Goal: Transaction & Acquisition: Purchase product/service

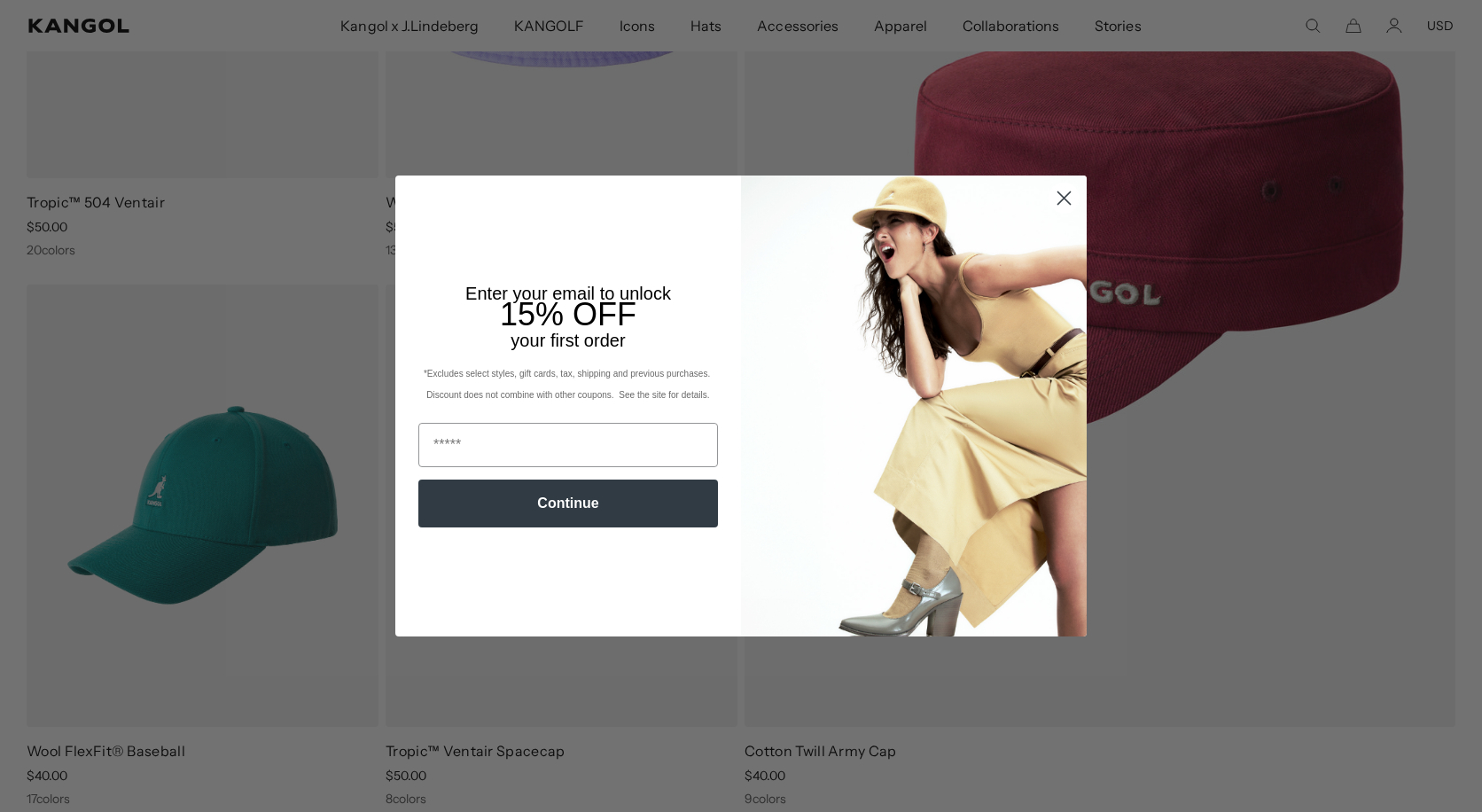
click at [1060, 196] on circle "Close dialog" at bounding box center [1064, 198] width 29 height 29
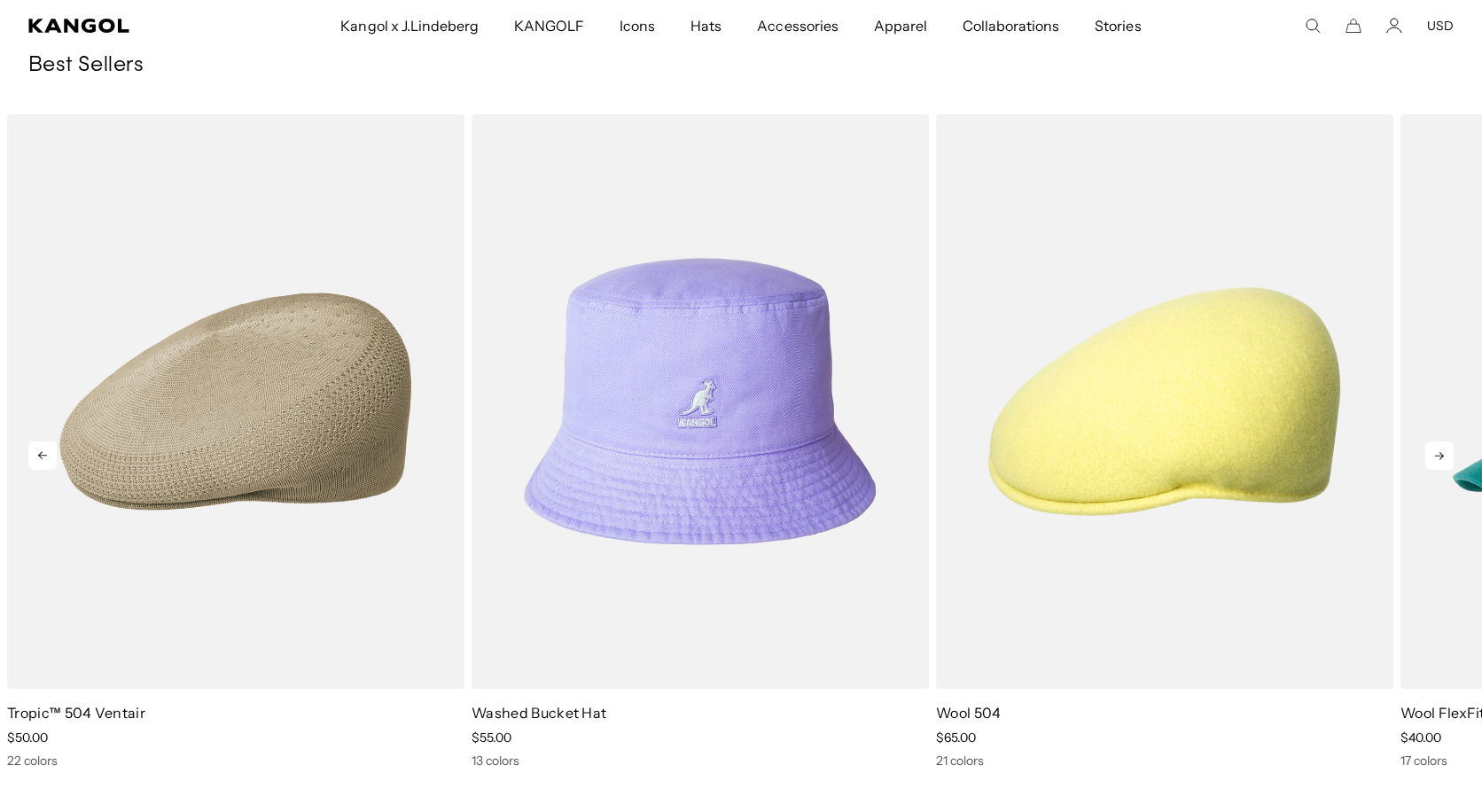
click at [1441, 459] on icon at bounding box center [1440, 456] width 9 height 8
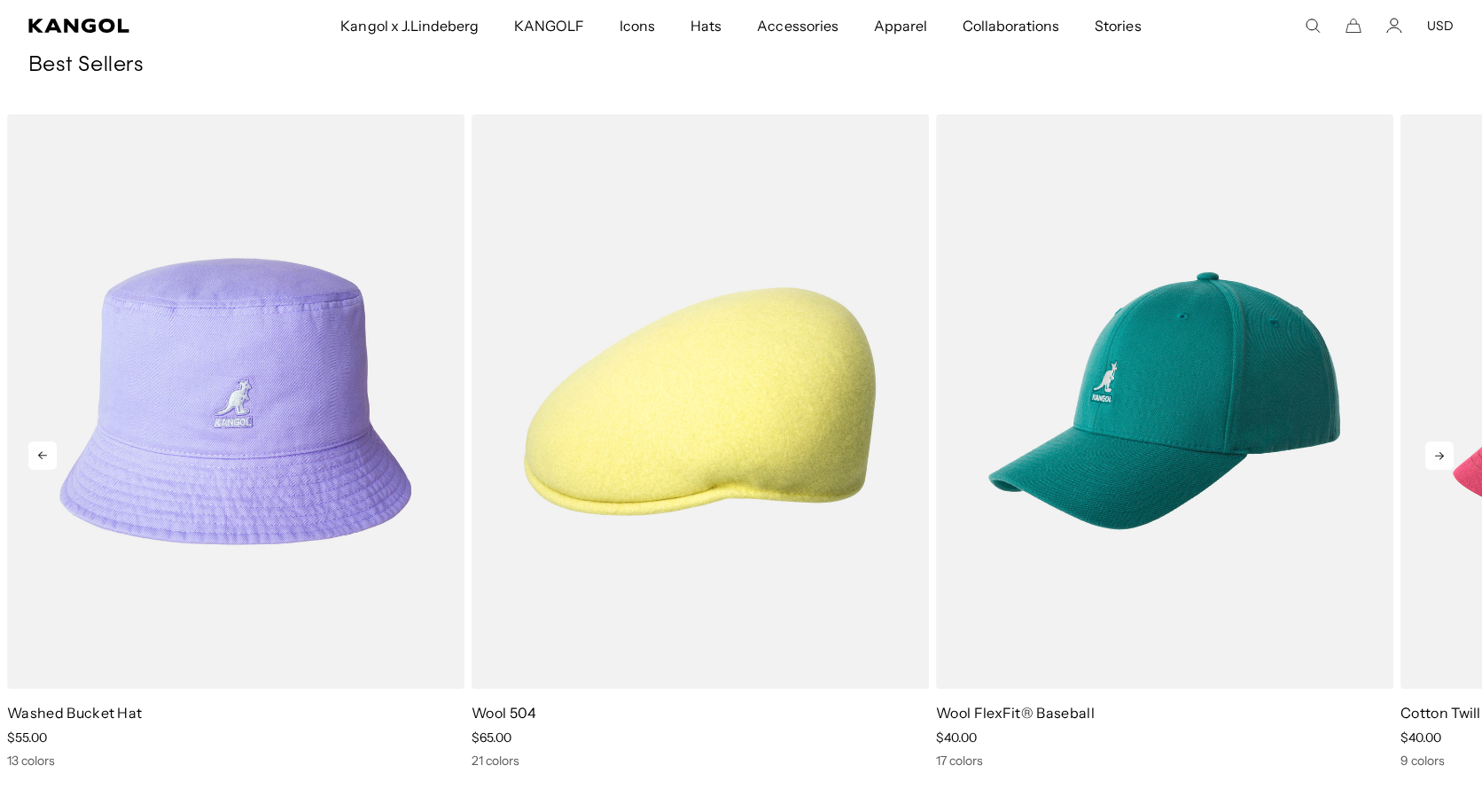
click at [1441, 459] on icon at bounding box center [1440, 456] width 9 height 8
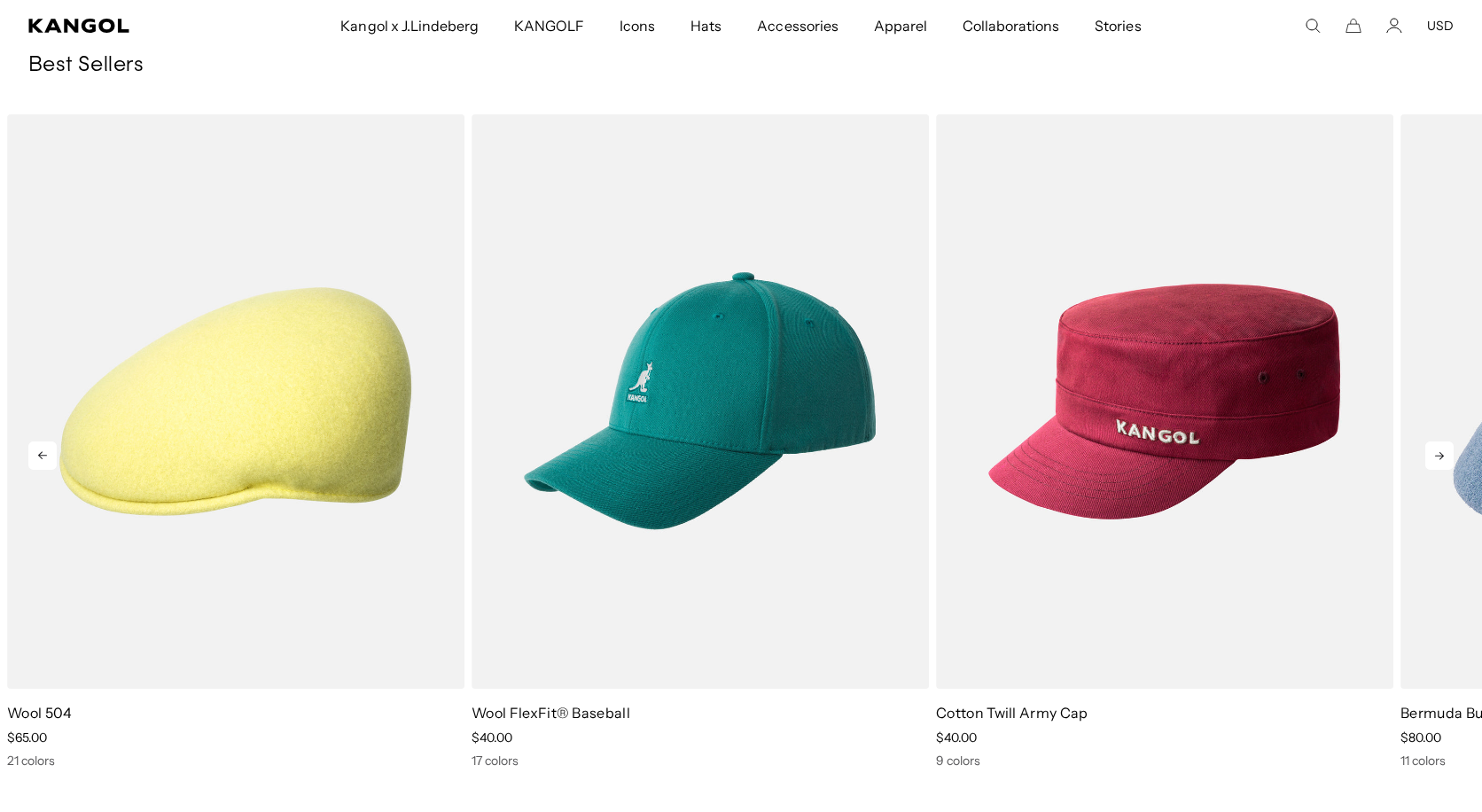
click at [1440, 459] on icon at bounding box center [1440, 456] width 9 height 8
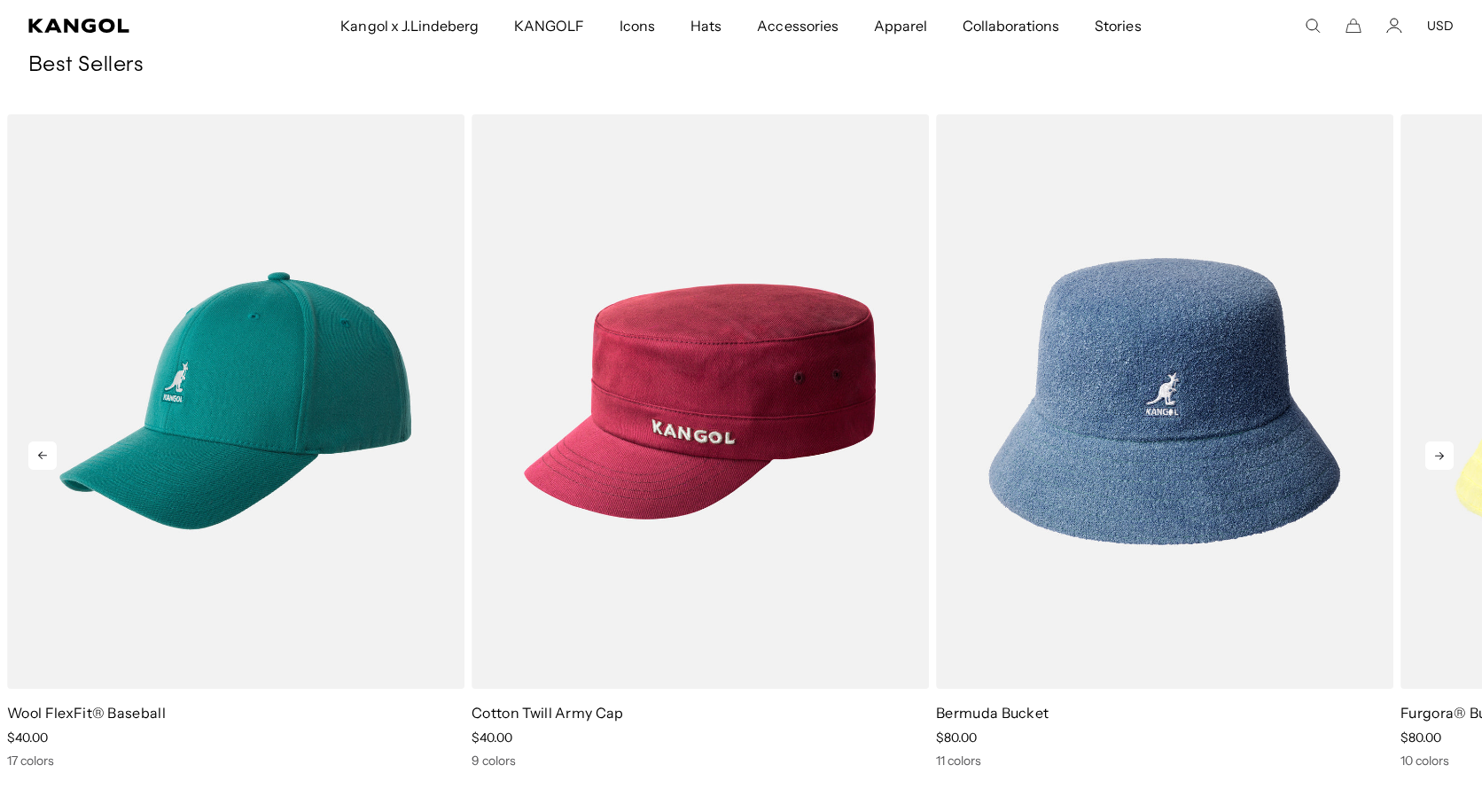
click at [1440, 459] on icon at bounding box center [1440, 456] width 9 height 8
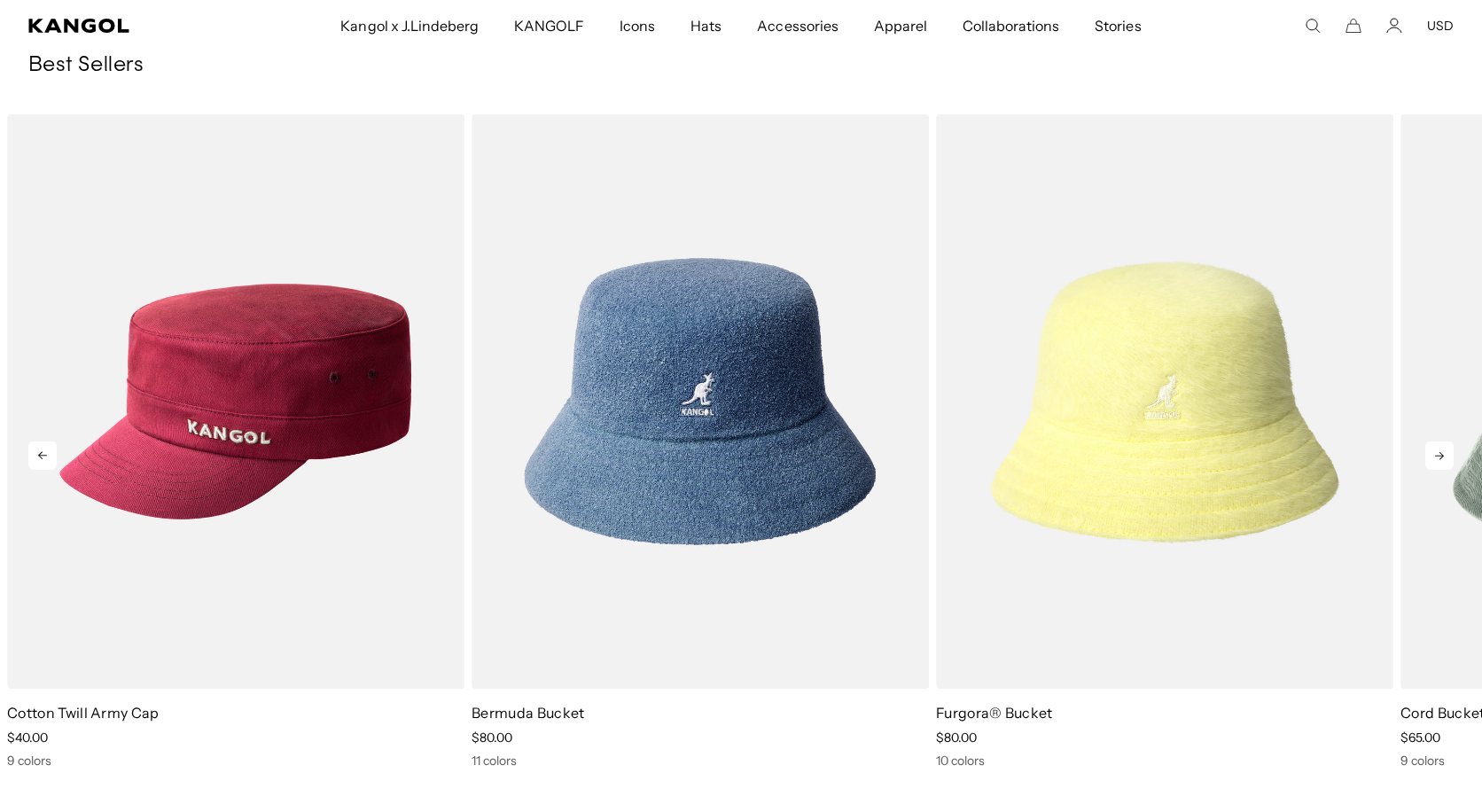
click at [1440, 460] on icon at bounding box center [1439, 455] width 28 height 28
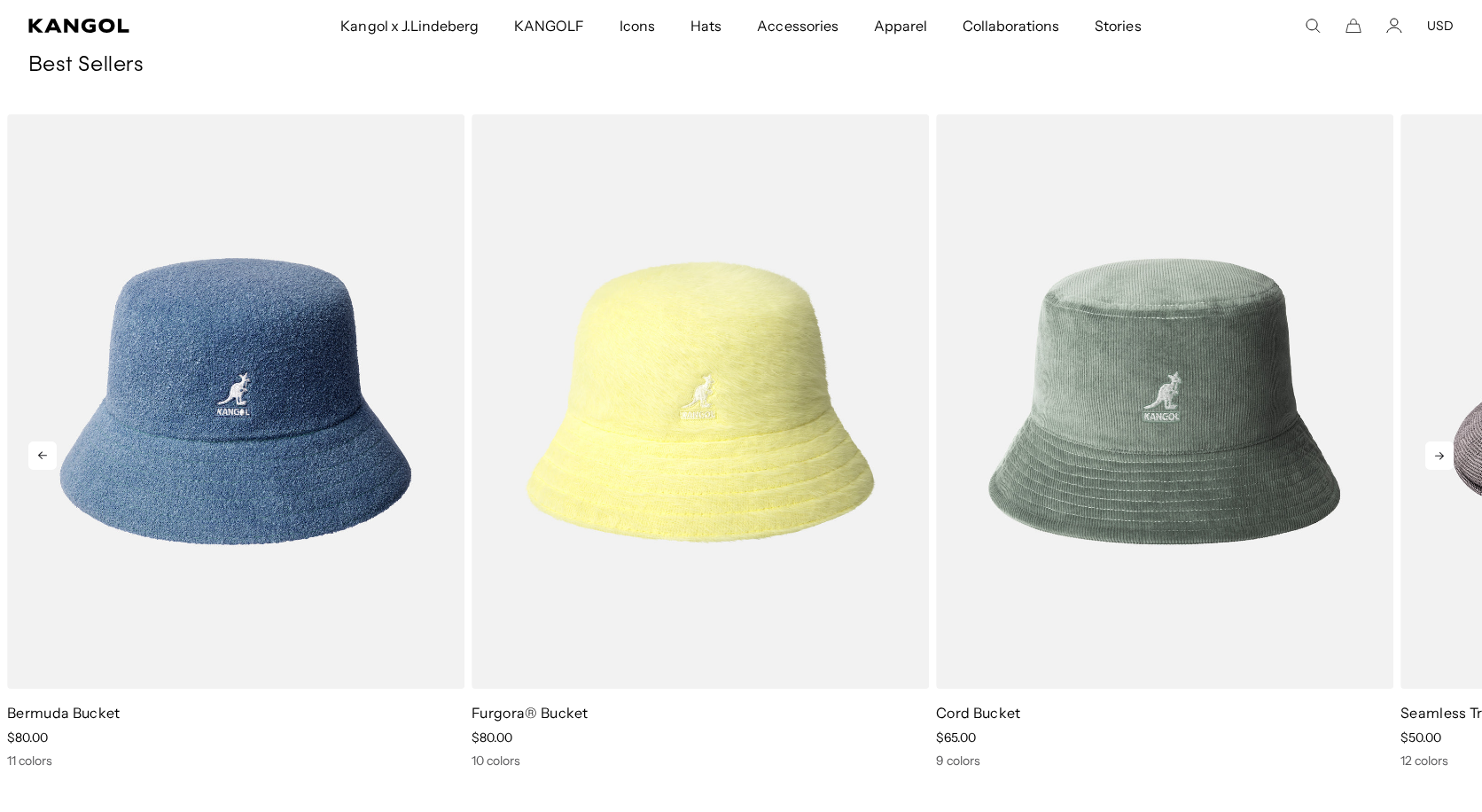
click at [1440, 459] on icon at bounding box center [1440, 456] width 9 height 8
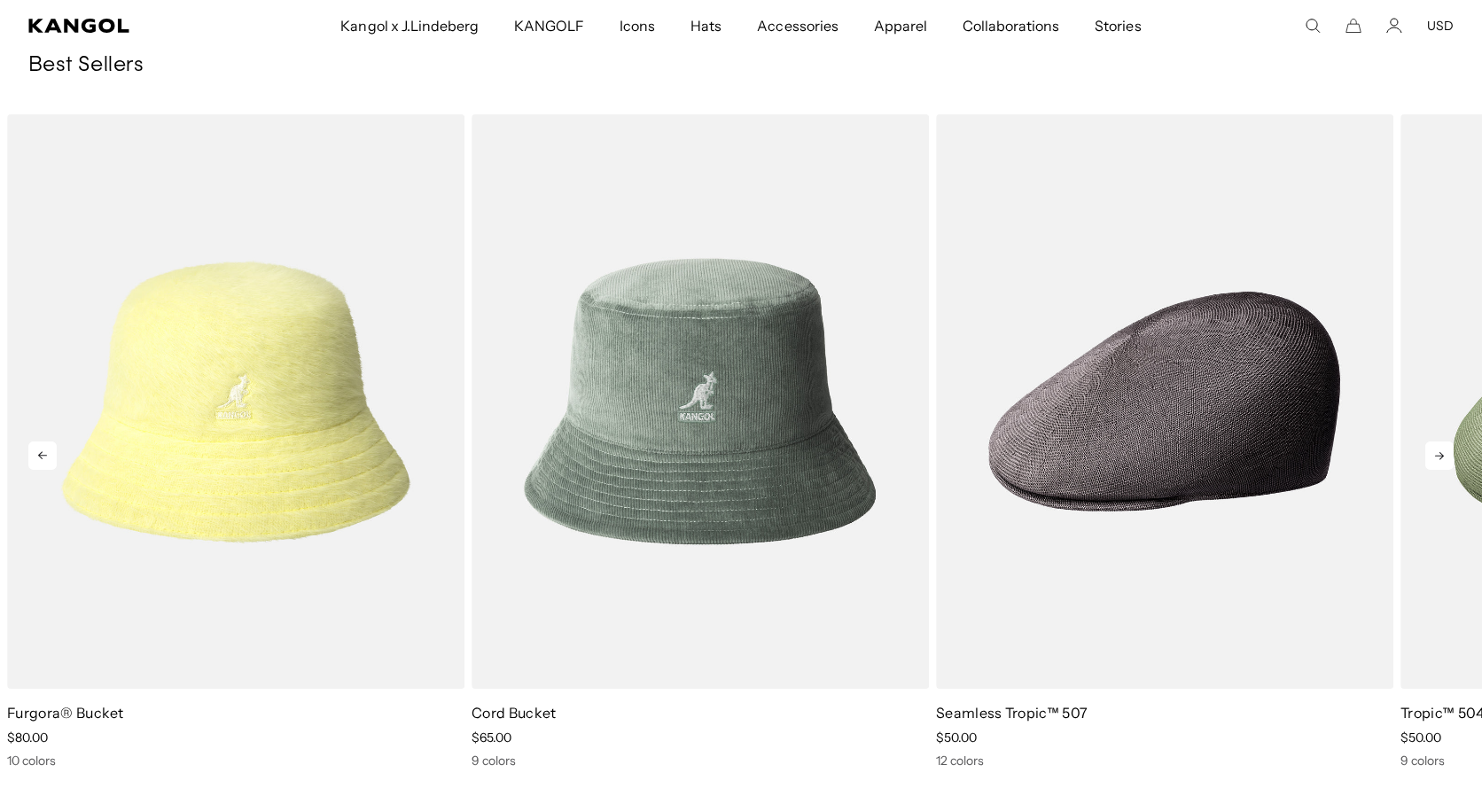
click at [1440, 460] on icon at bounding box center [1439, 455] width 28 height 28
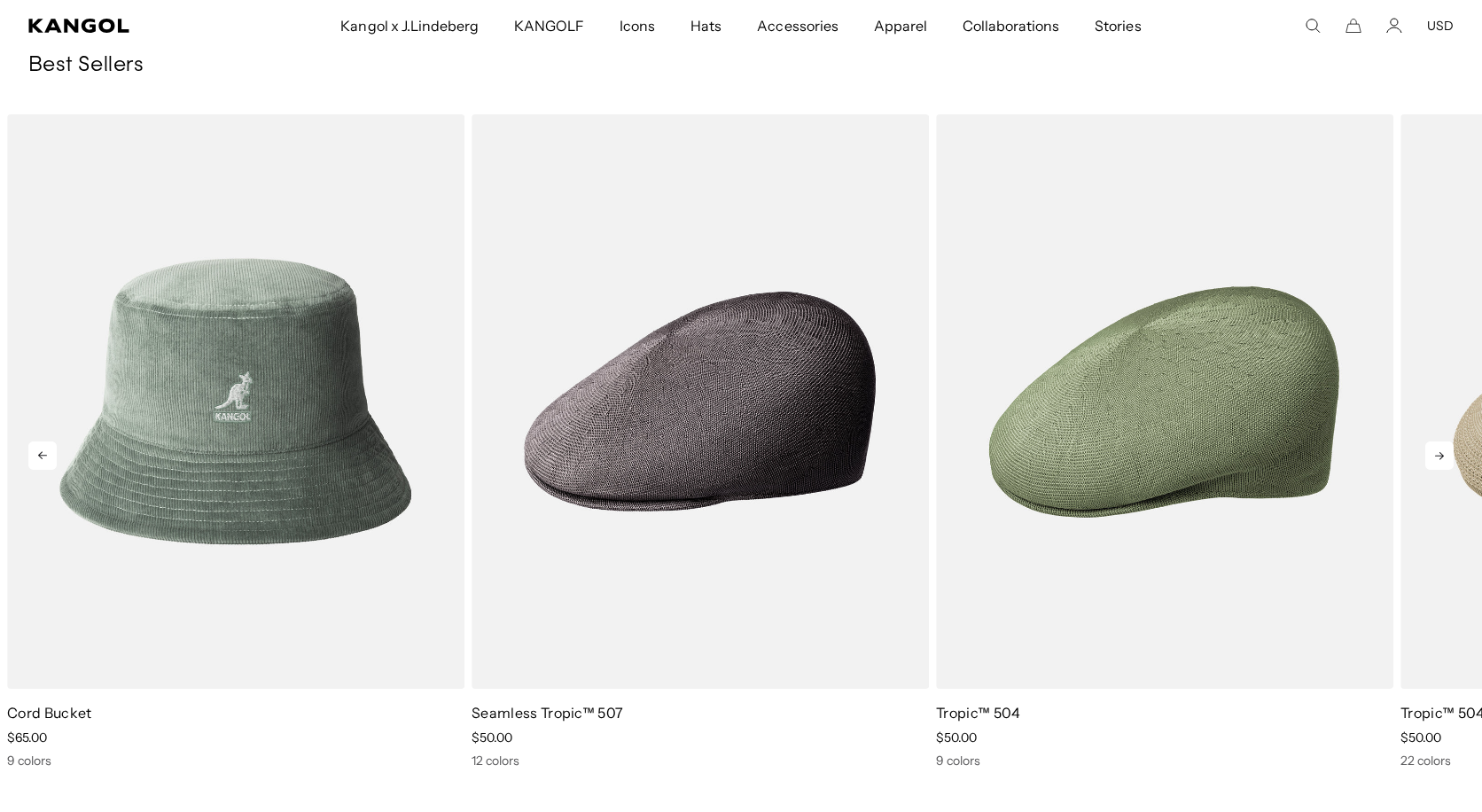
click at [1440, 459] on icon at bounding box center [1440, 456] width 9 height 8
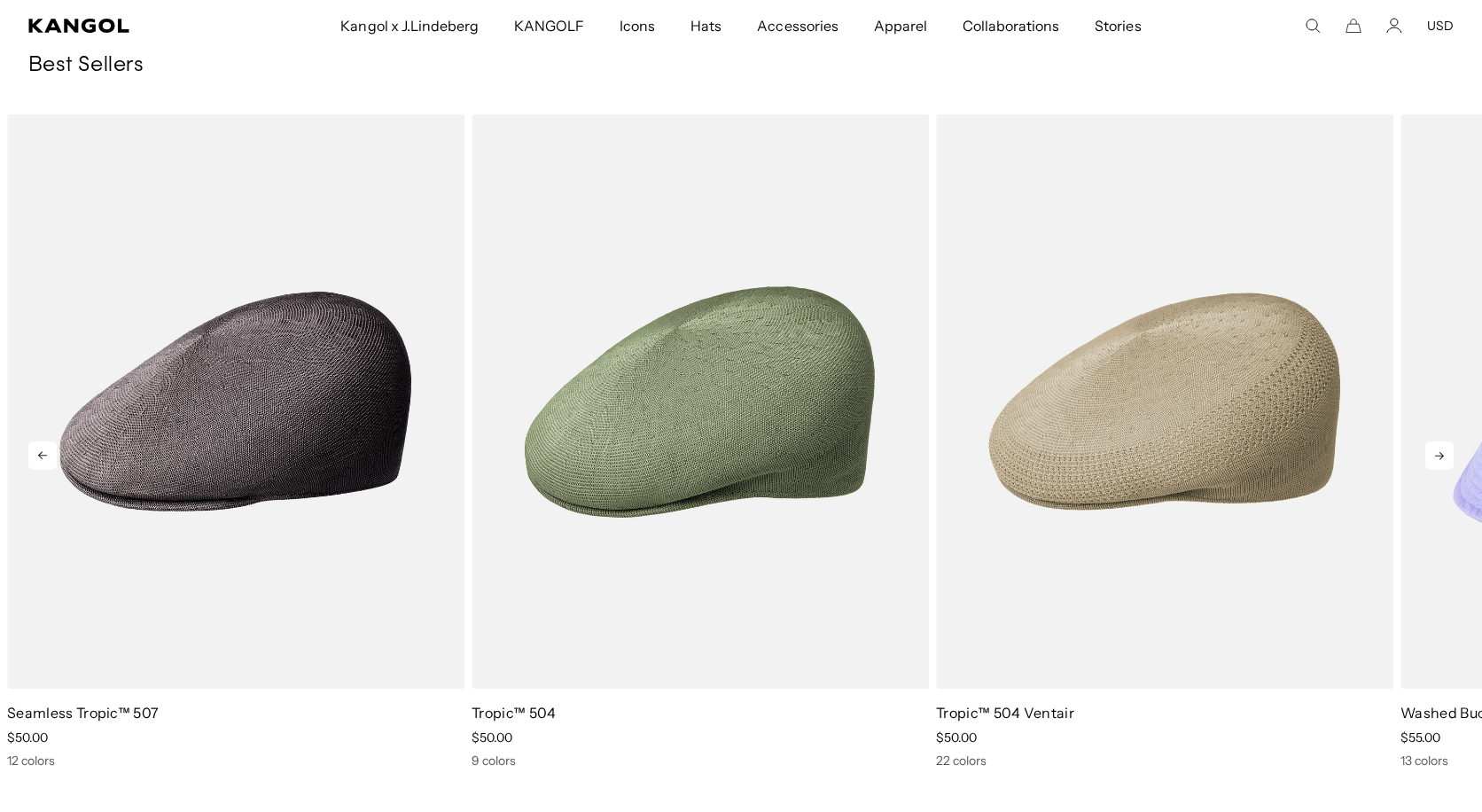
click at [1438, 462] on icon at bounding box center [1439, 455] width 28 height 28
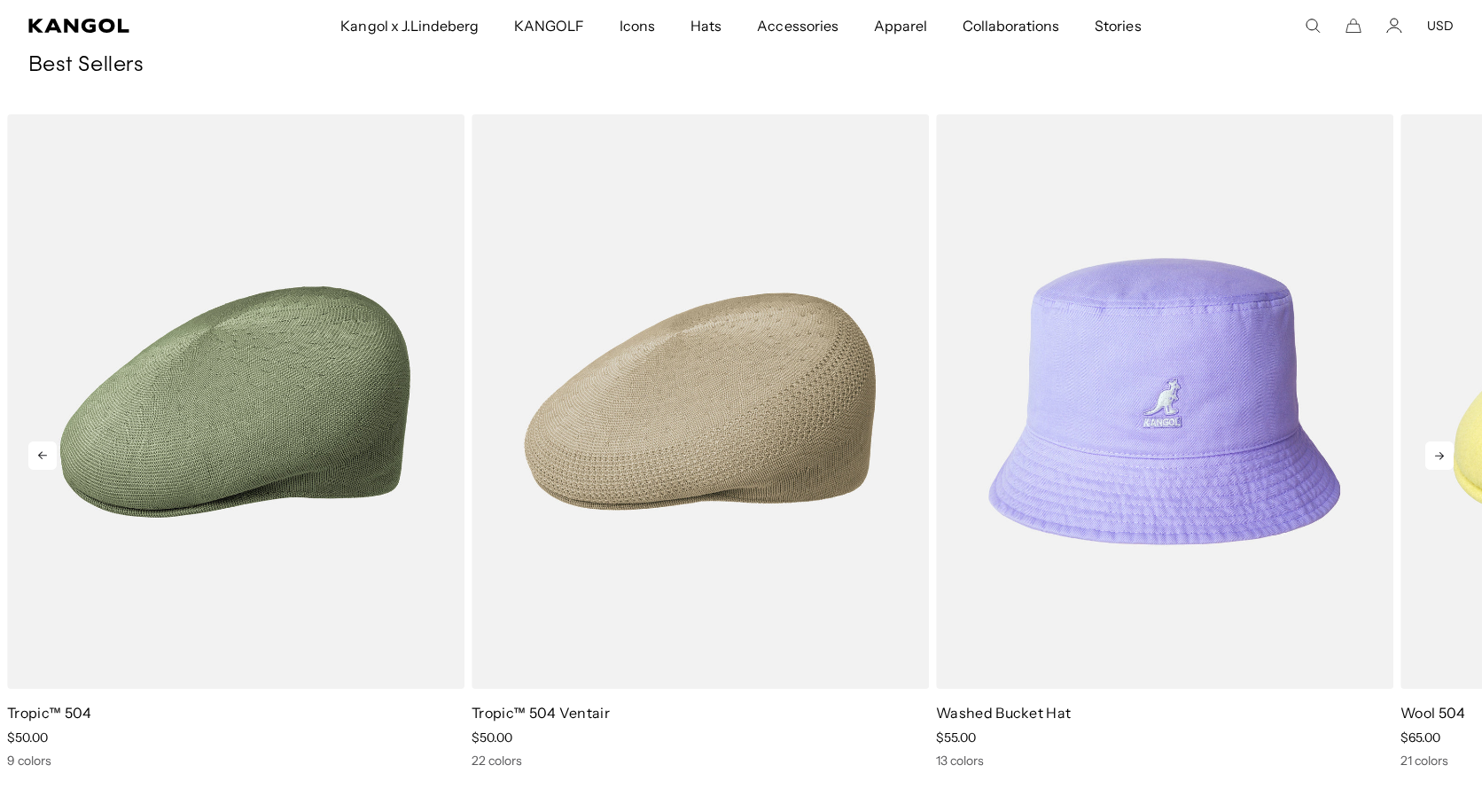
click at [1437, 463] on icon at bounding box center [1439, 455] width 28 height 28
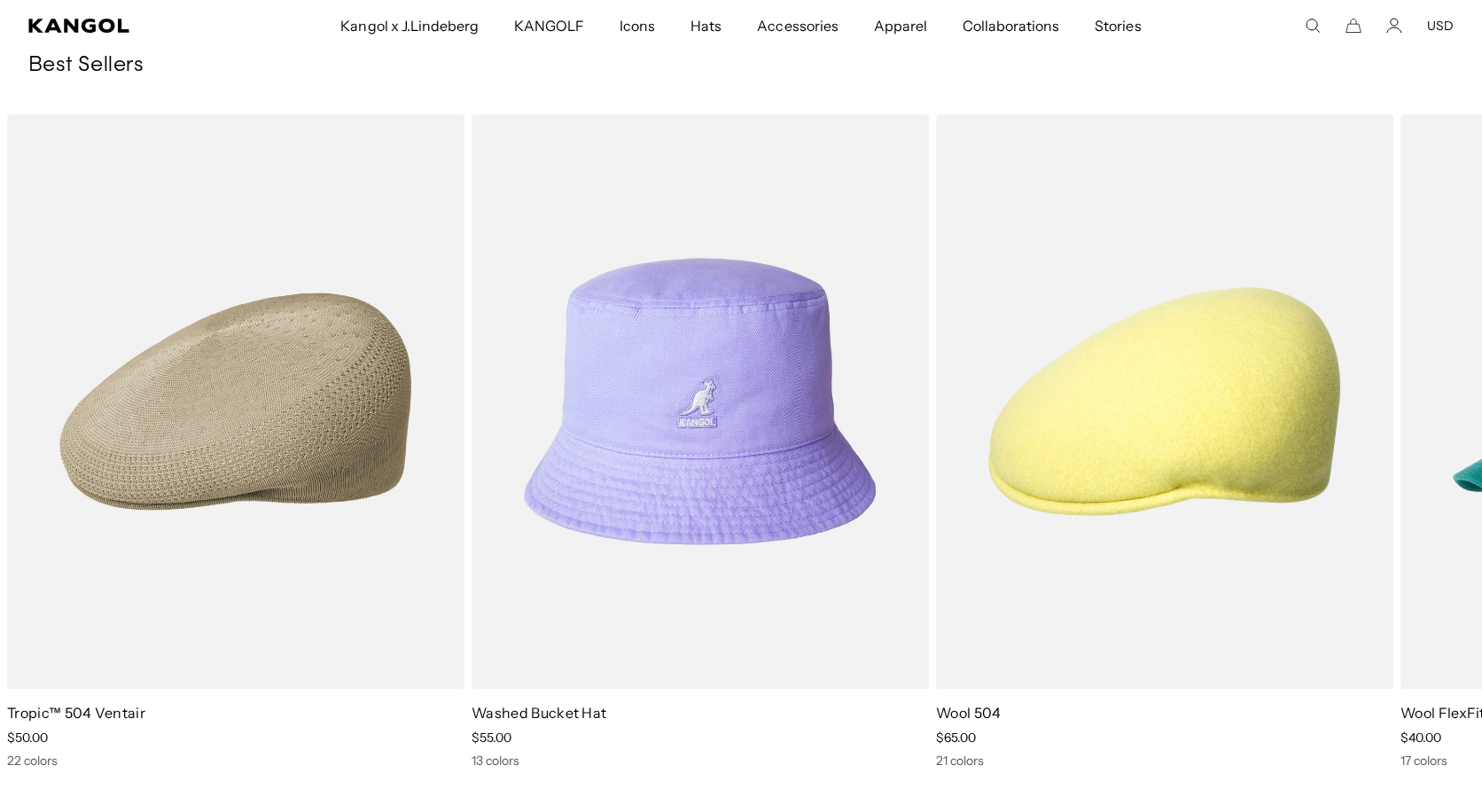
click at [1308, 28] on icon "Search here" at bounding box center [1313, 25] width 16 height 16
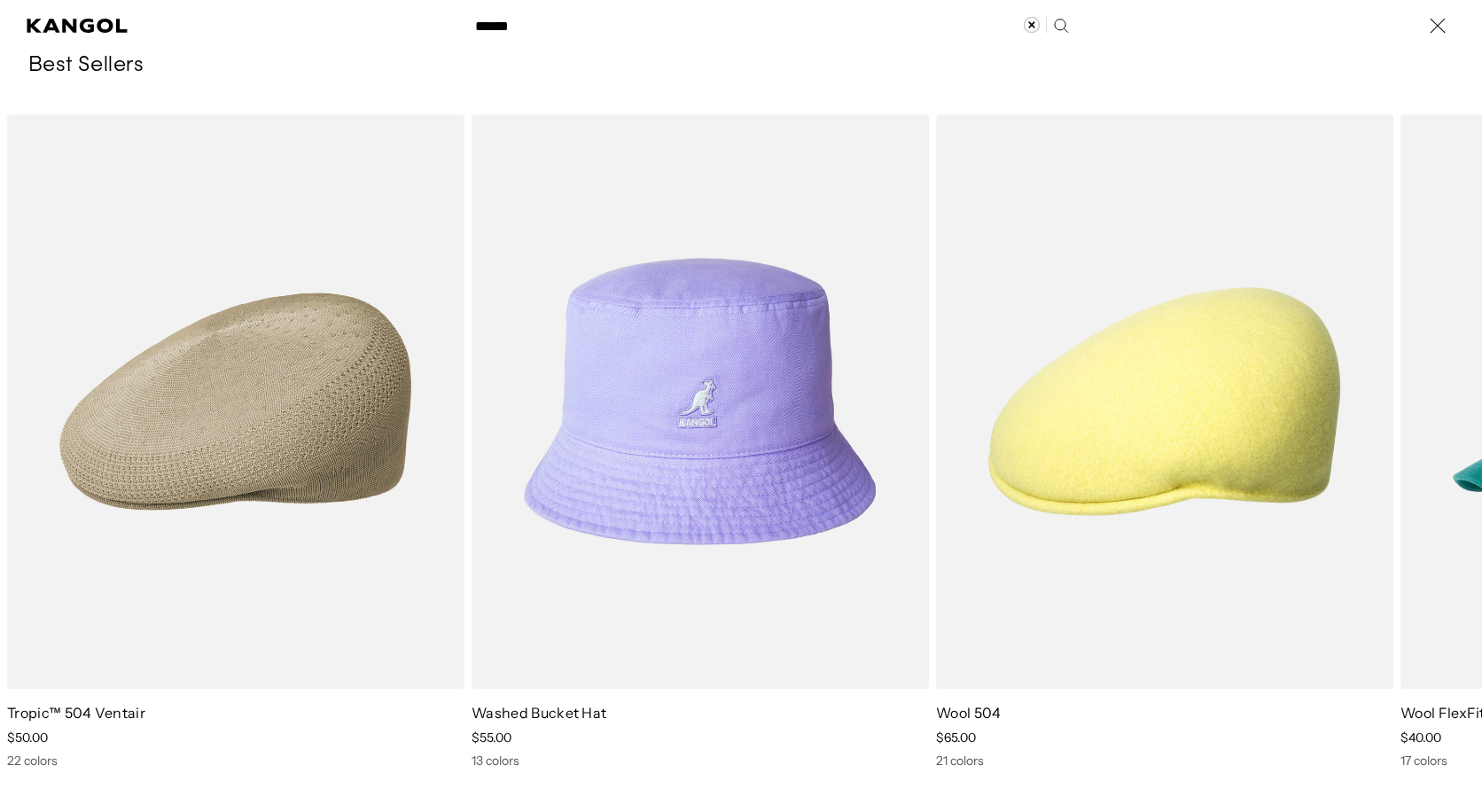
type input "******"
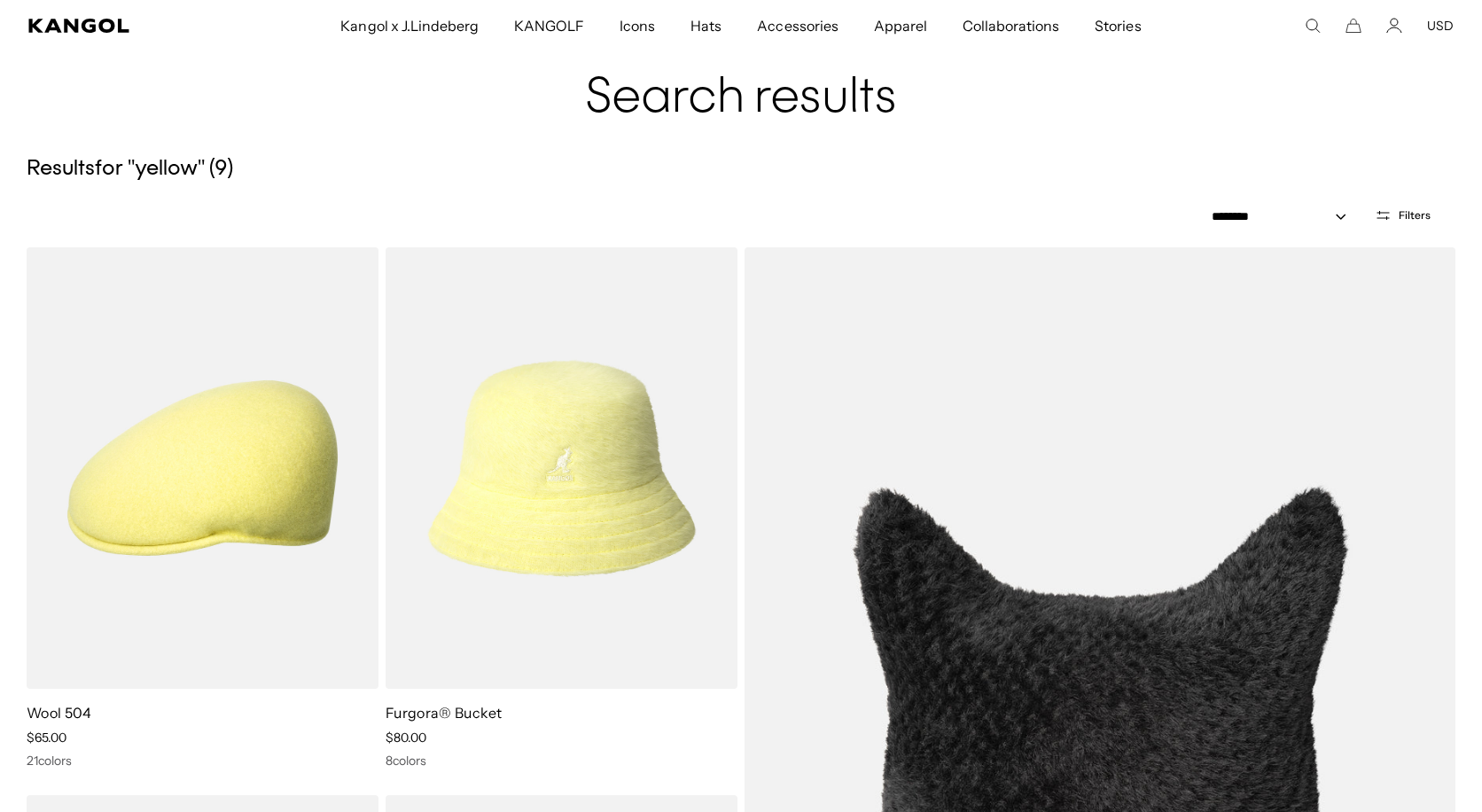
click at [934, 202] on div "**********" at bounding box center [741, 215] width 1482 height 65
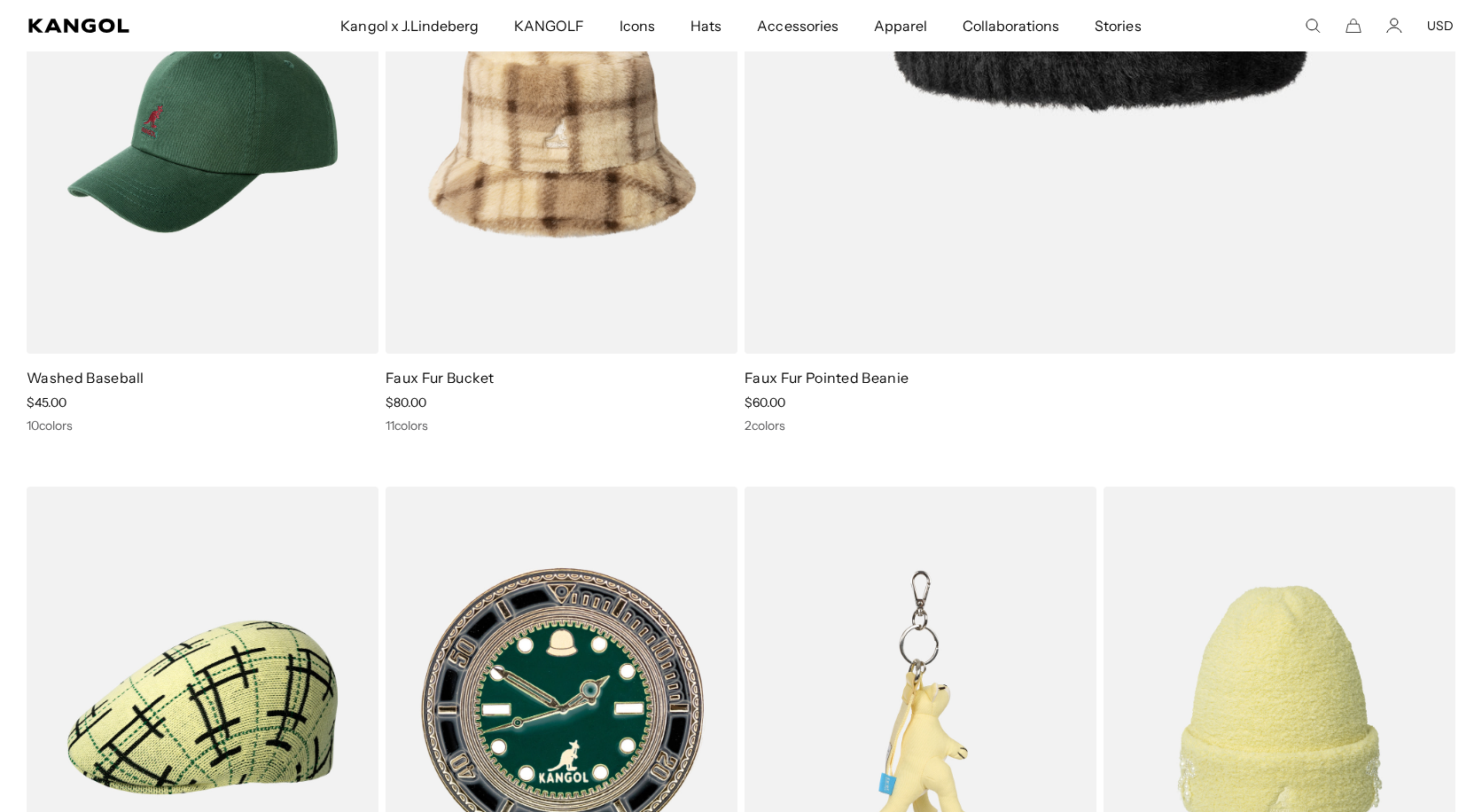
scroll to position [993, 0]
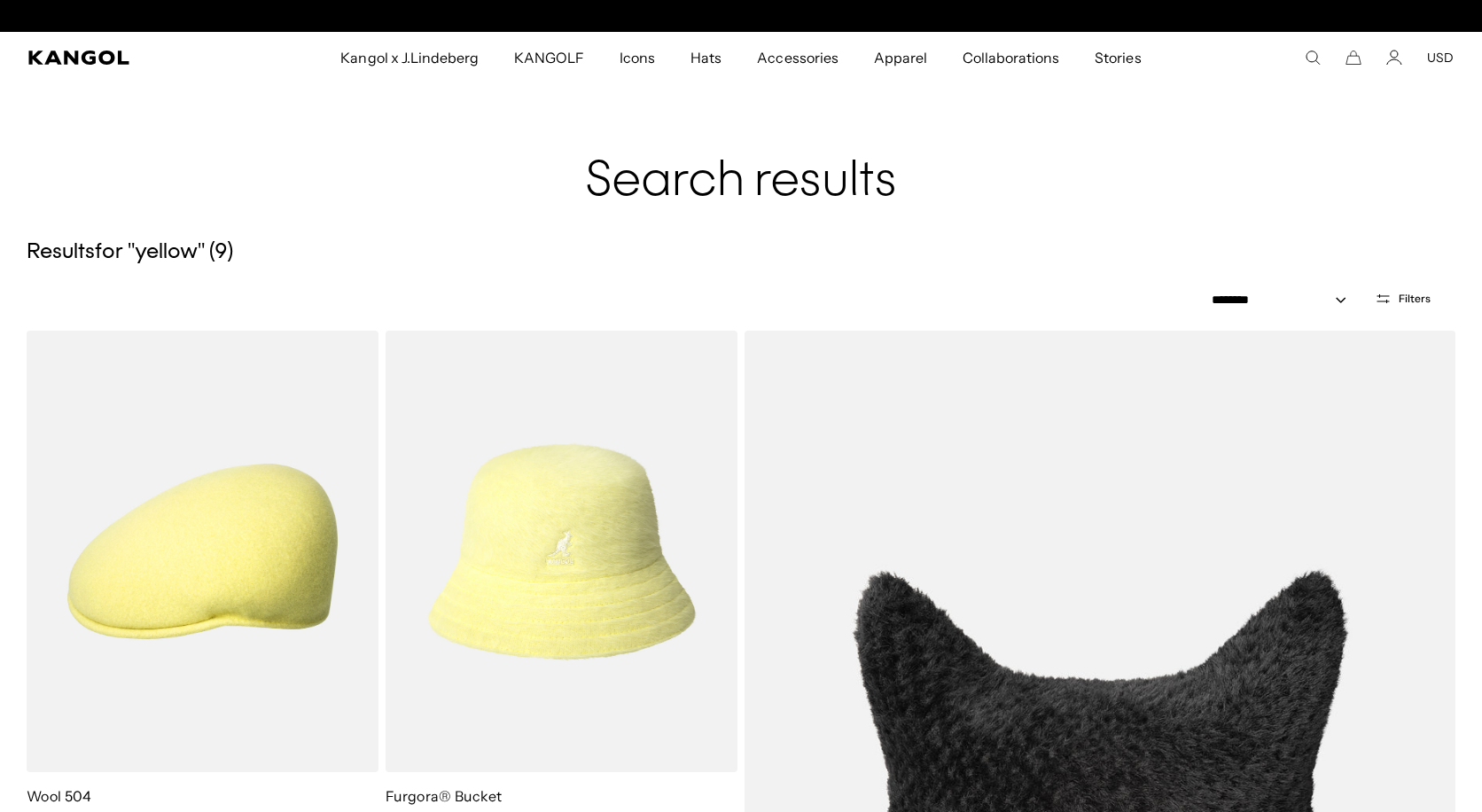
scroll to position [0, 365]
click at [1317, 65] on icon "Search here" at bounding box center [1313, 58] width 16 height 16
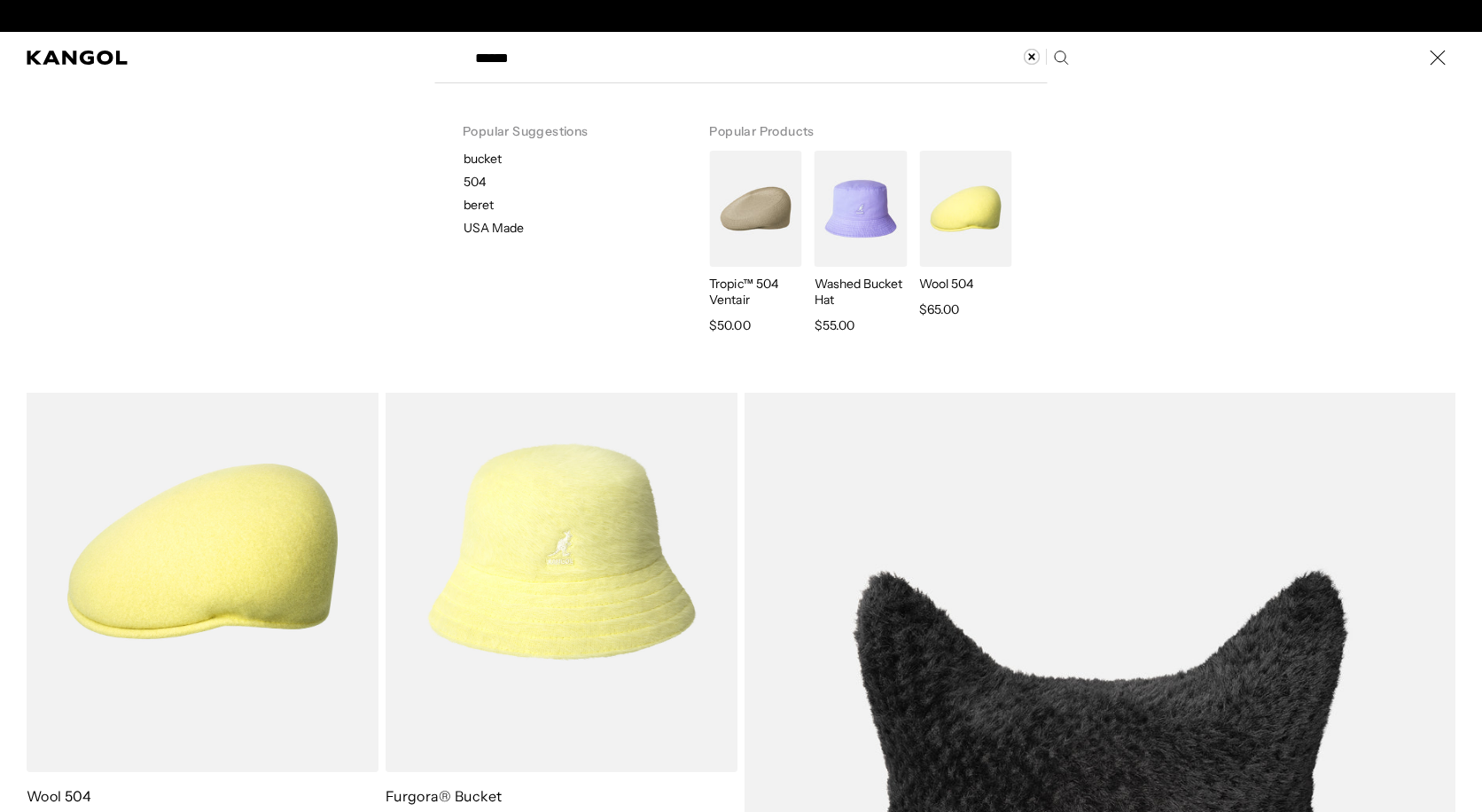
scroll to position [0, 0]
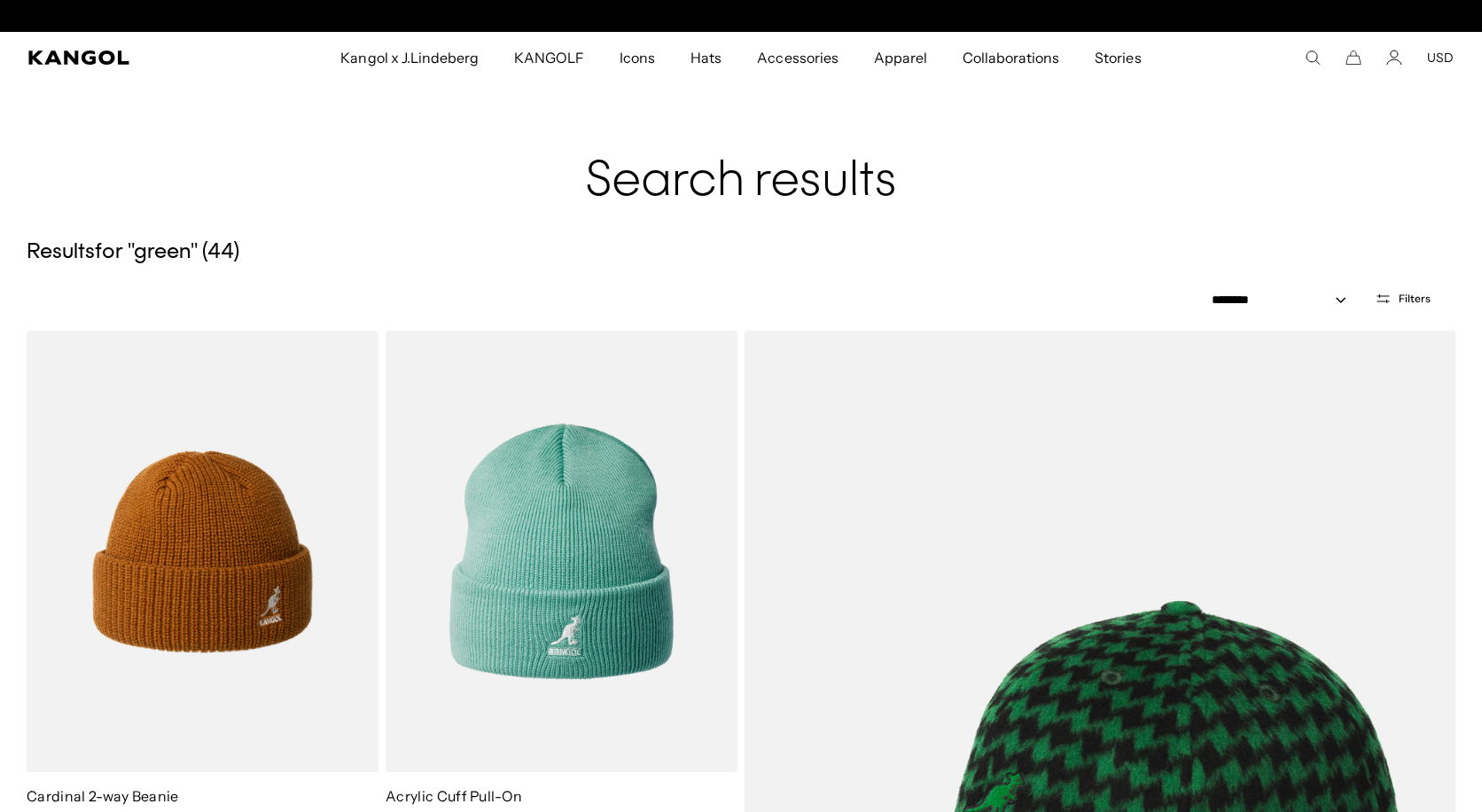
scroll to position [0, 365]
click at [1013, 207] on h1 "Search results" at bounding box center [741, 154] width 1429 height 114
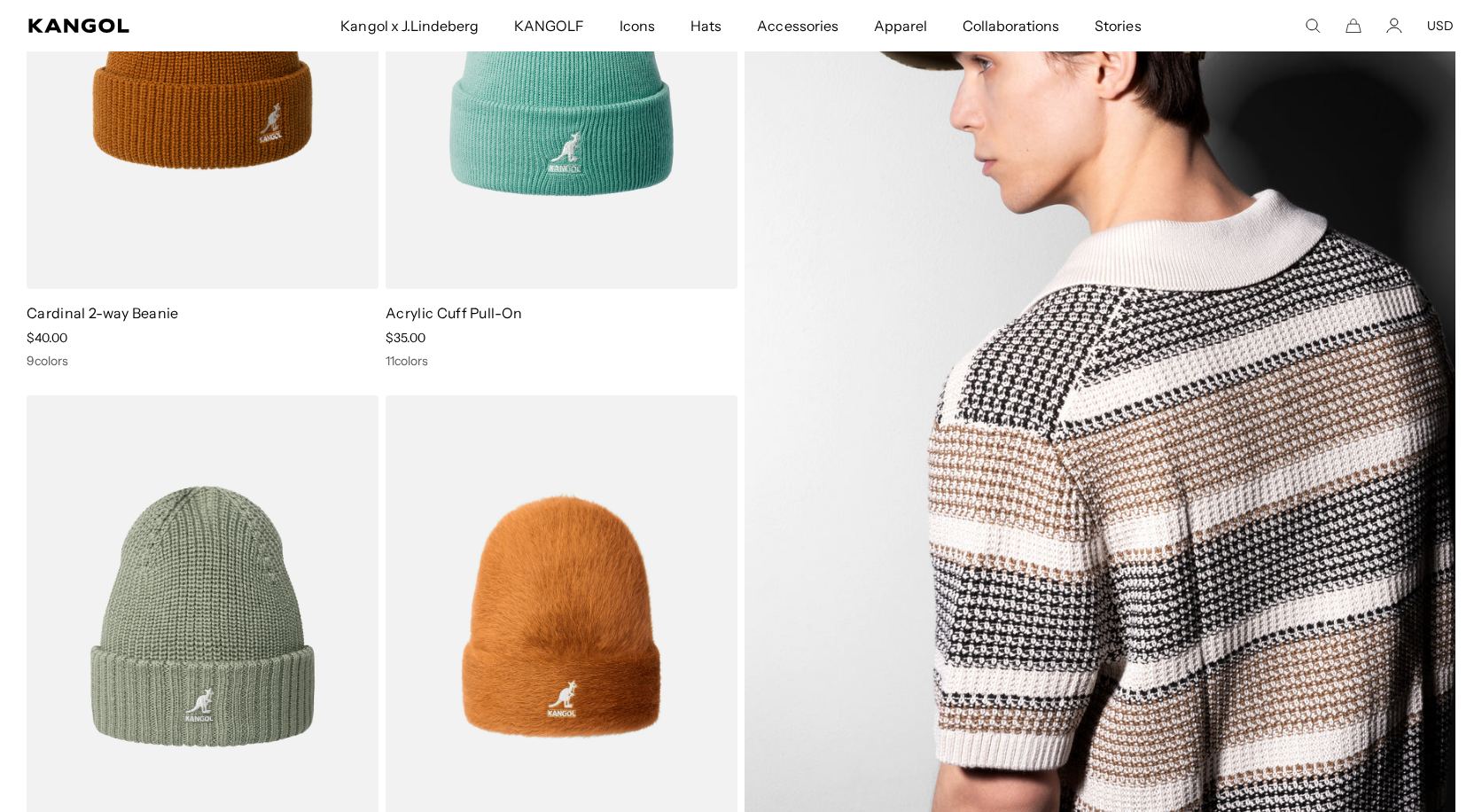
scroll to position [0, 0]
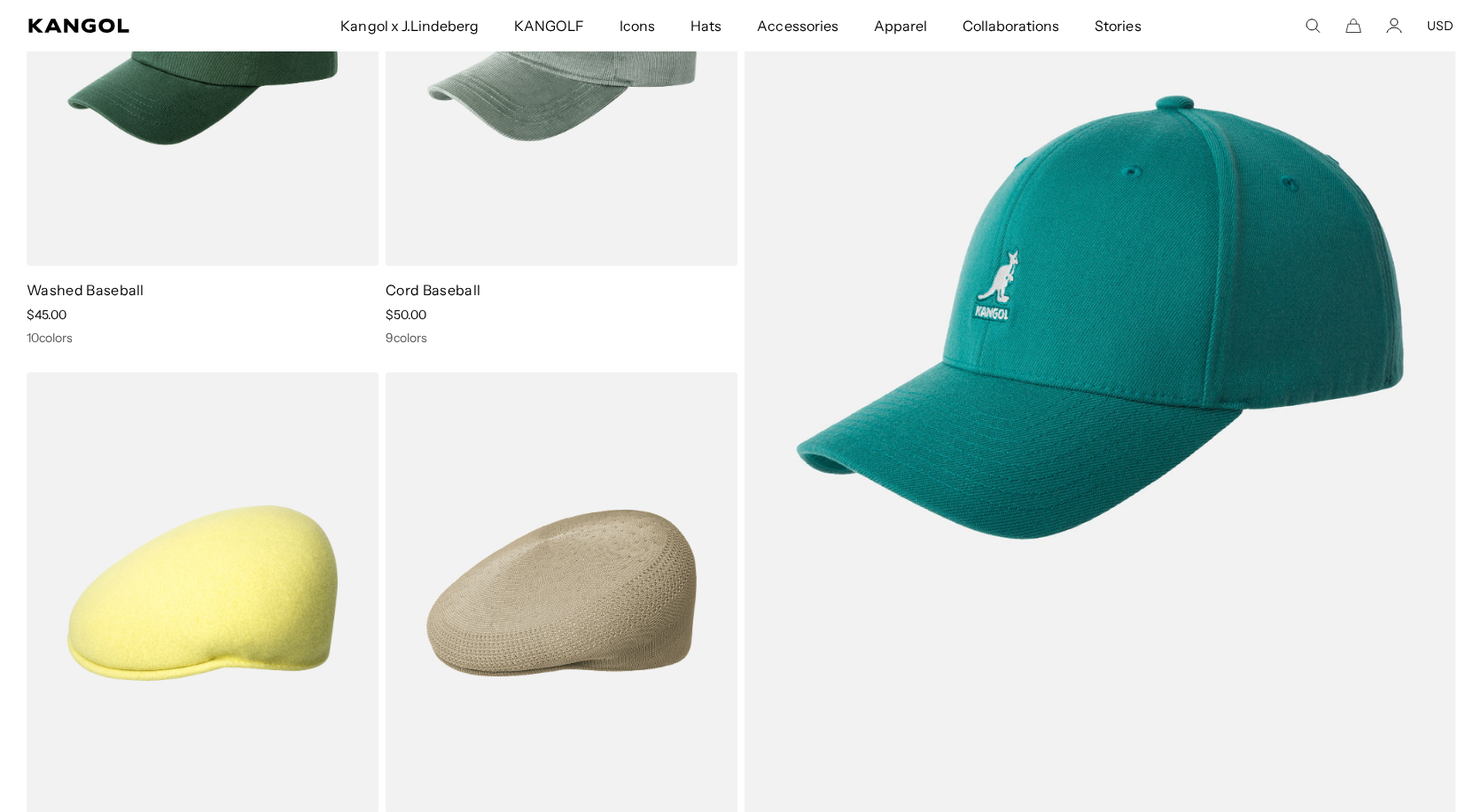
click at [1312, 25] on icon "Search here" at bounding box center [1313, 25] width 16 height 16
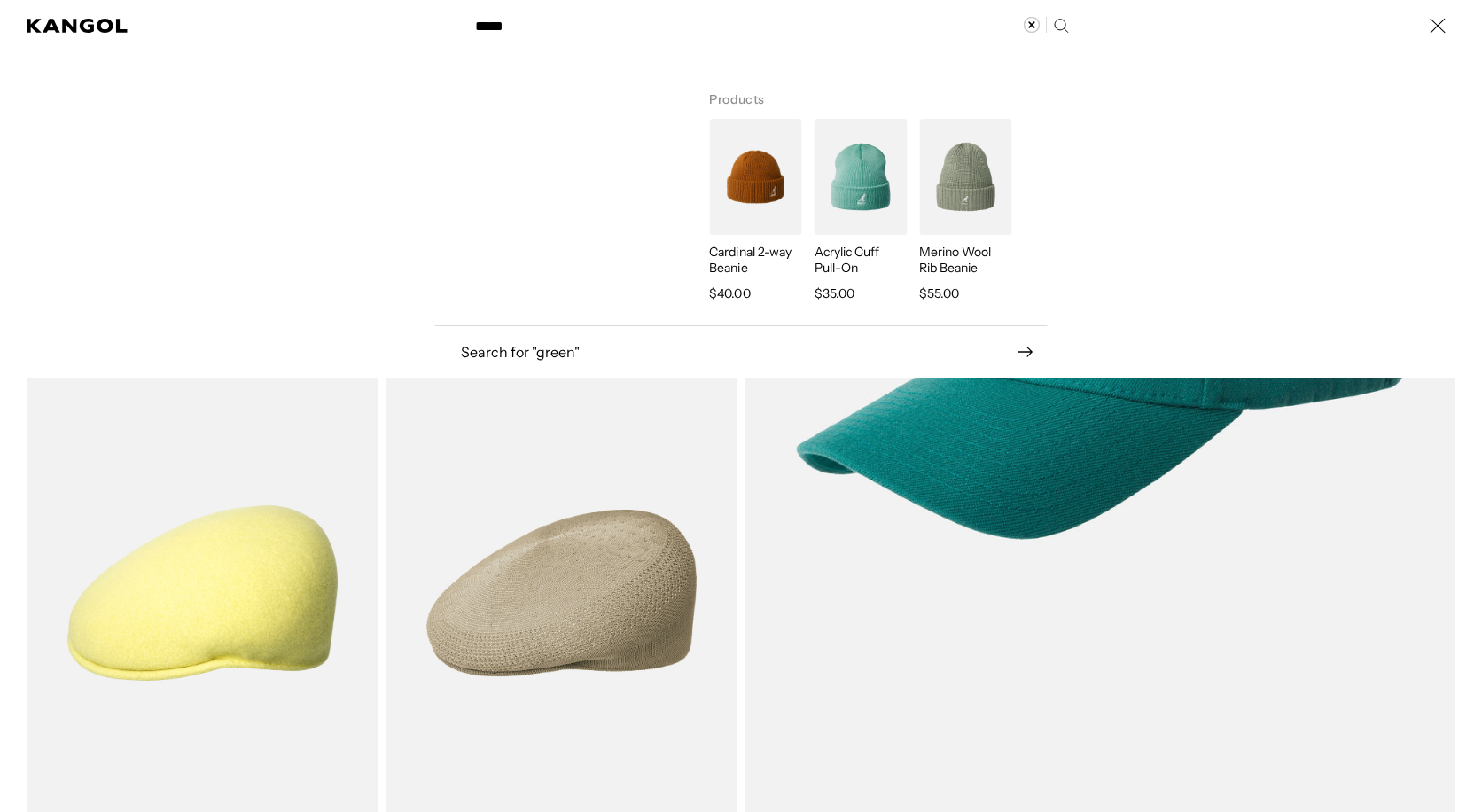
type input "*****"
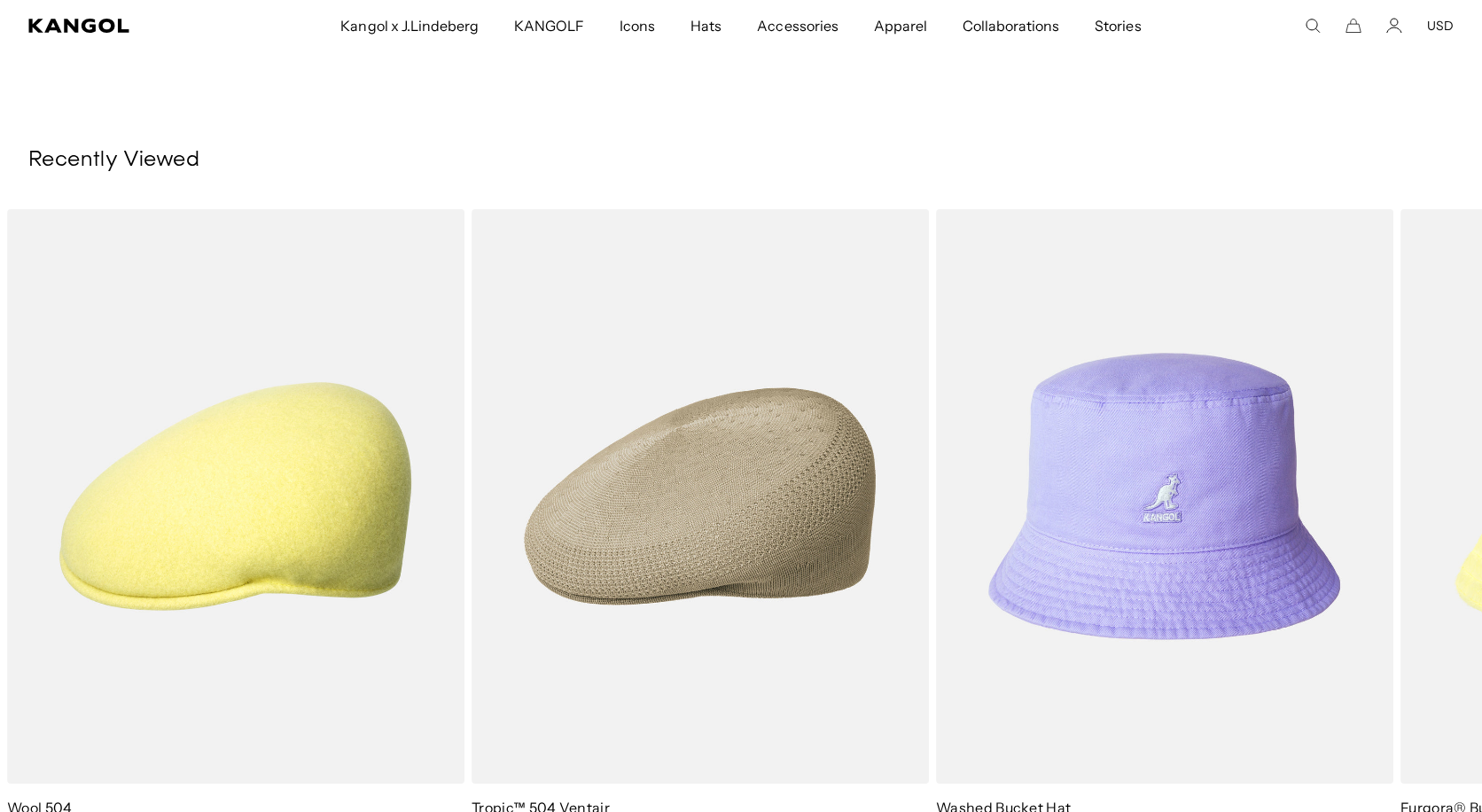
click at [1306, 26] on icon "Search here" at bounding box center [1313, 25] width 16 height 16
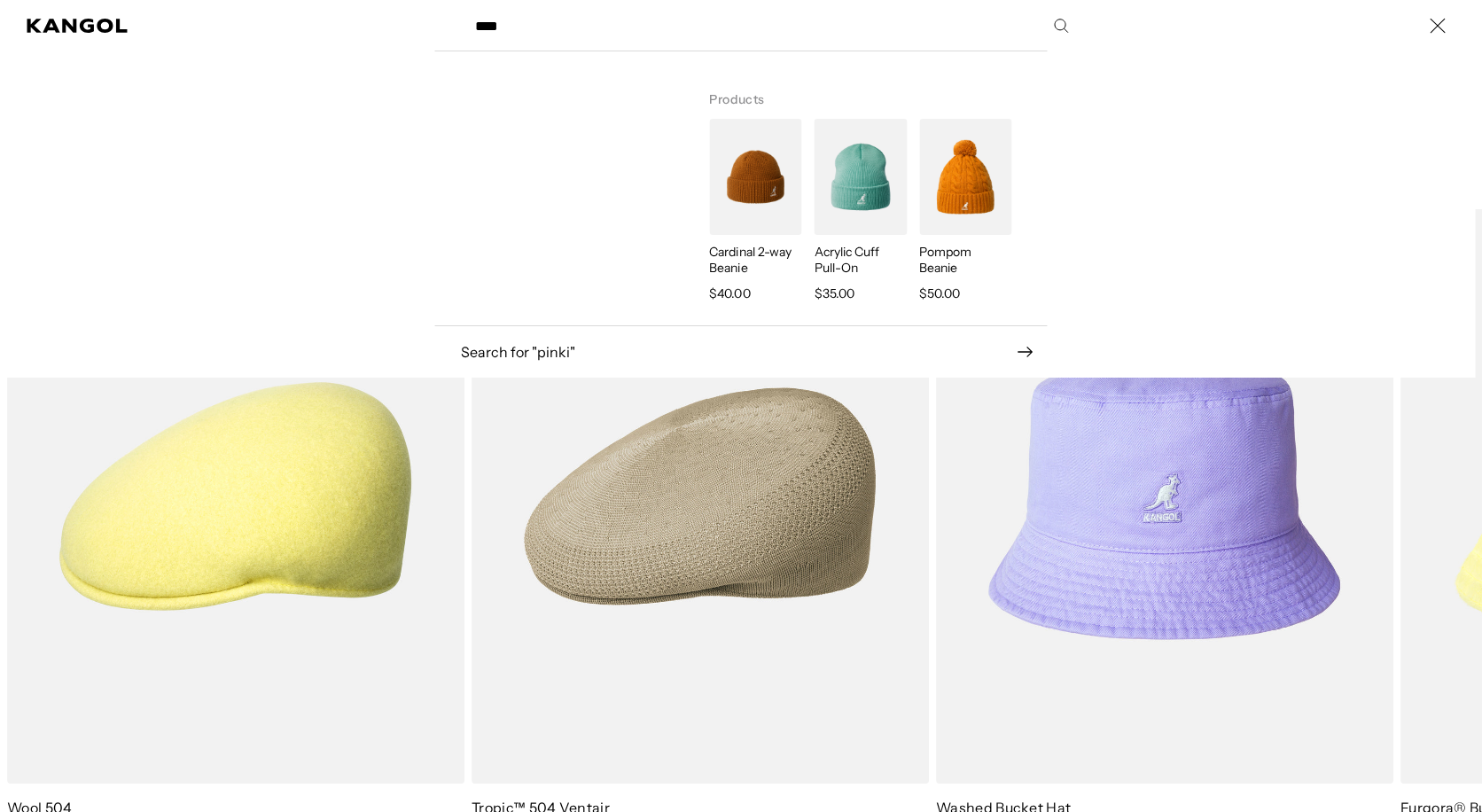
type input "****"
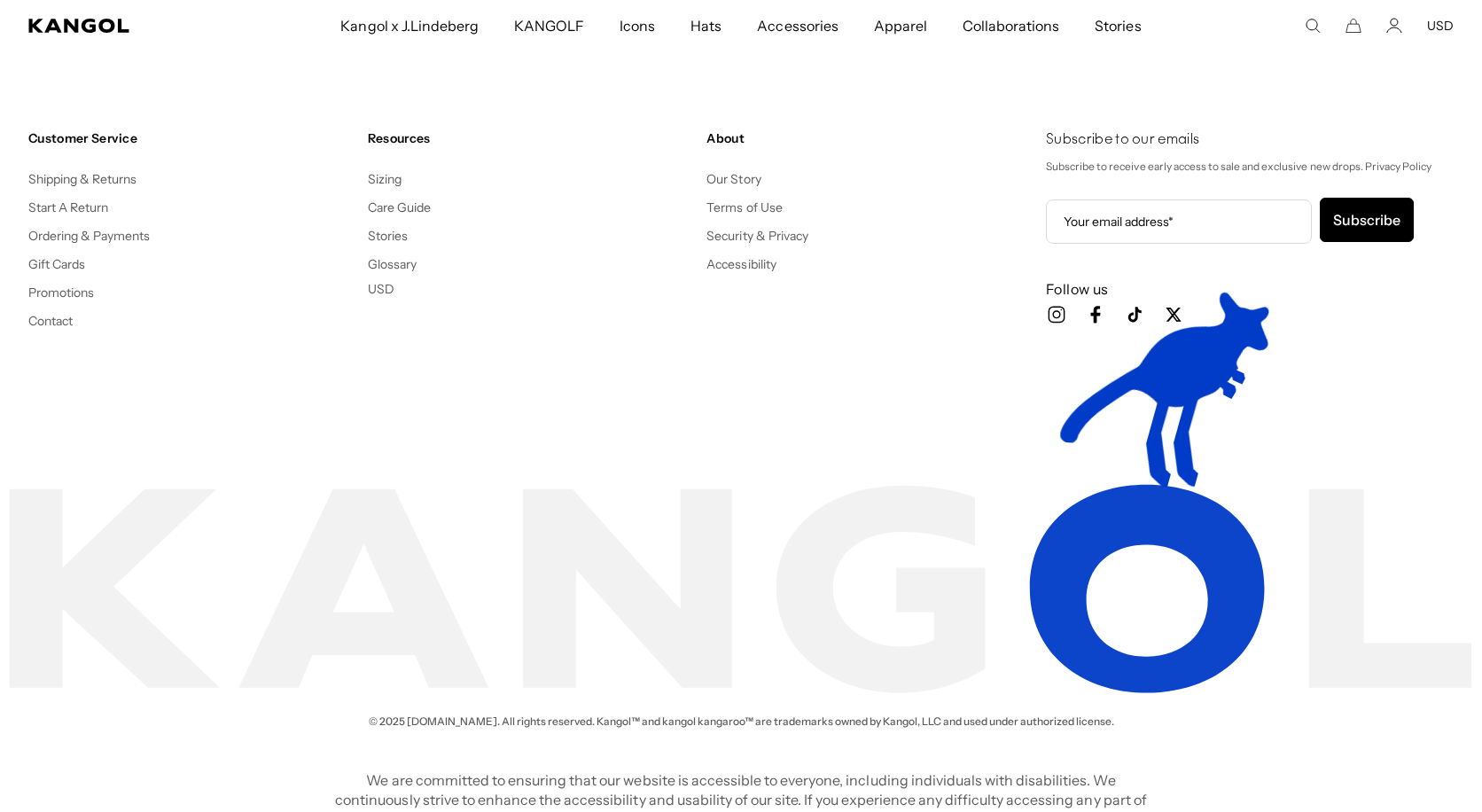
scroll to position [0, 365]
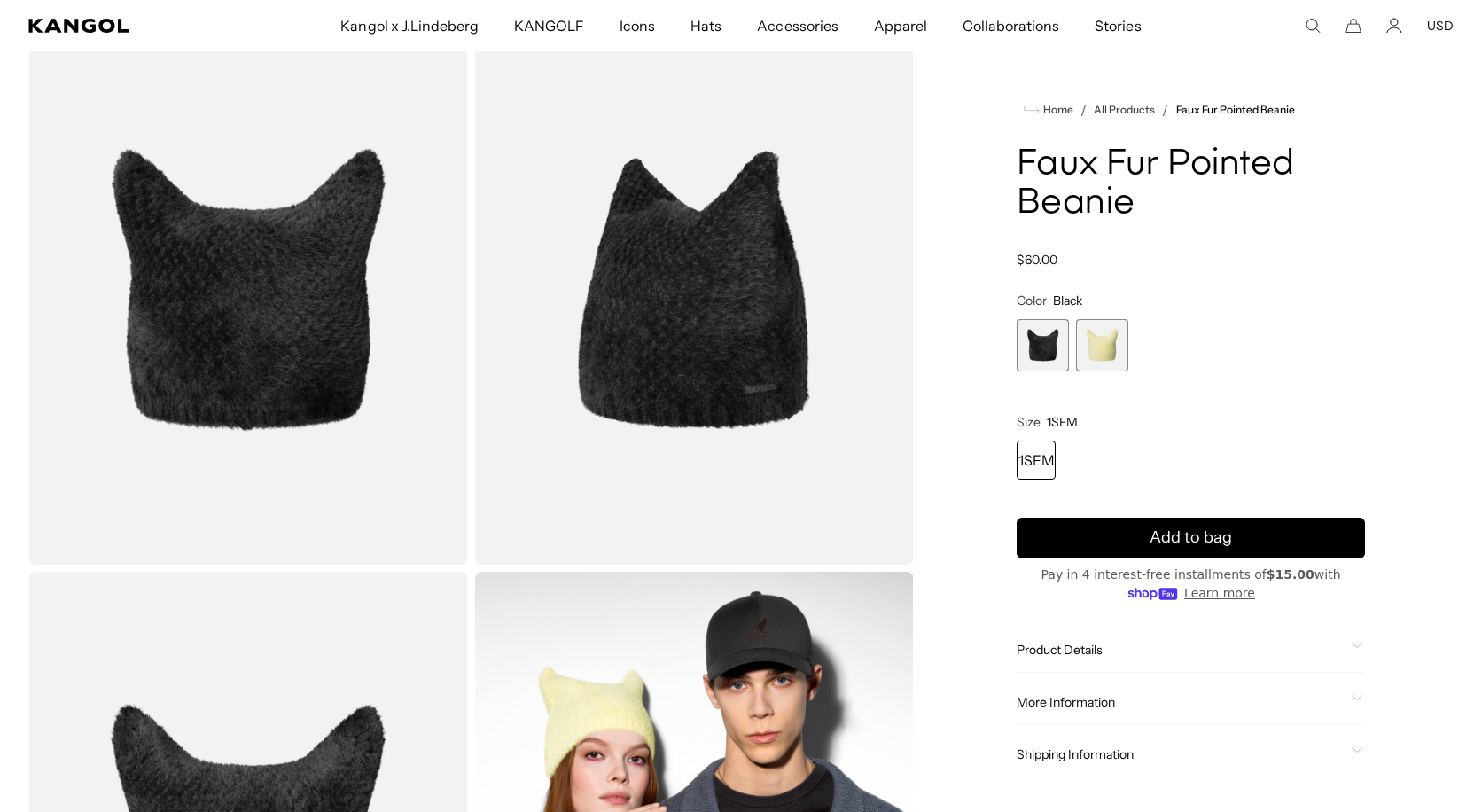
scroll to position [100, 0]
click at [1112, 346] on span "2 of 2" at bounding box center [1102, 345] width 52 height 52
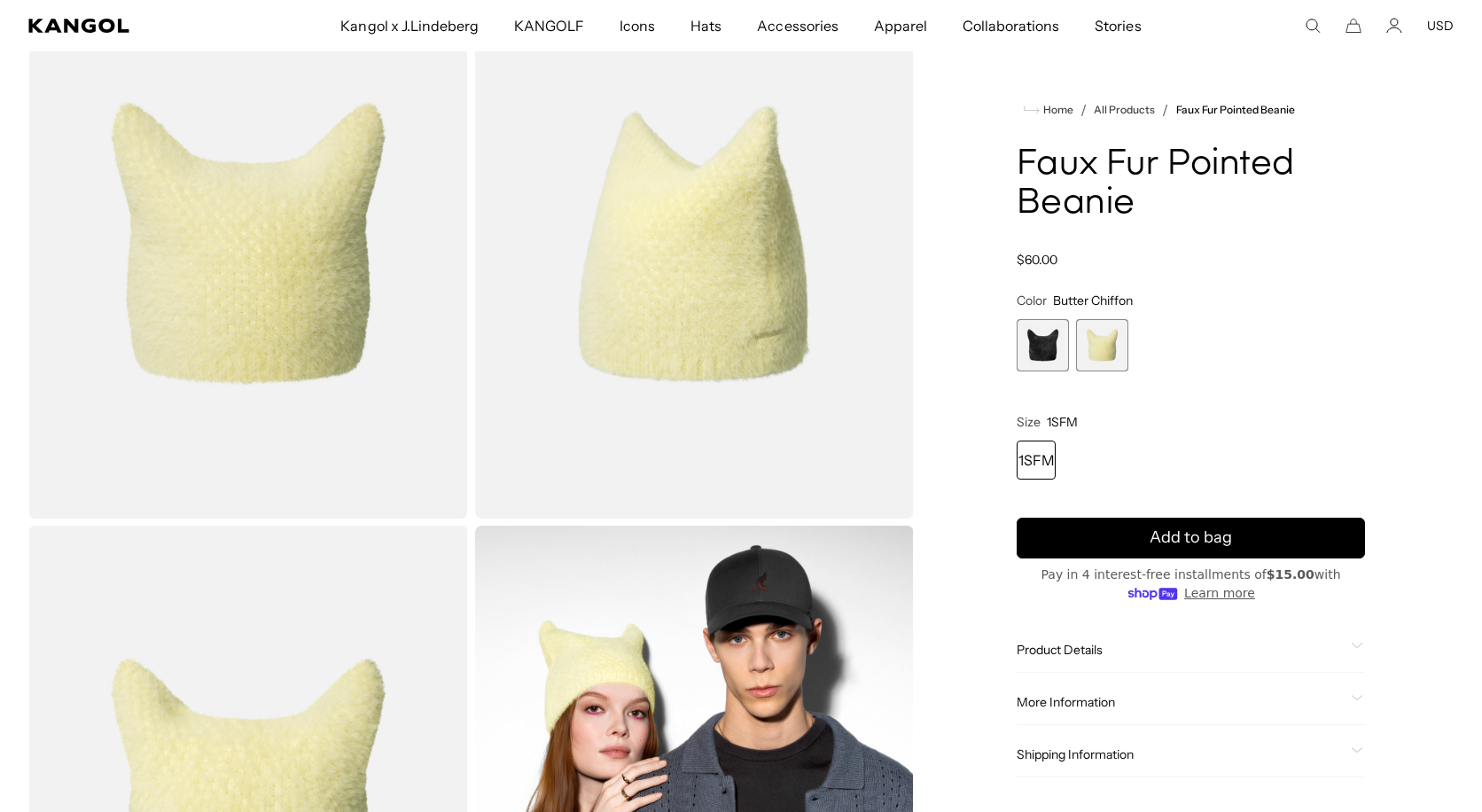
scroll to position [0, 365]
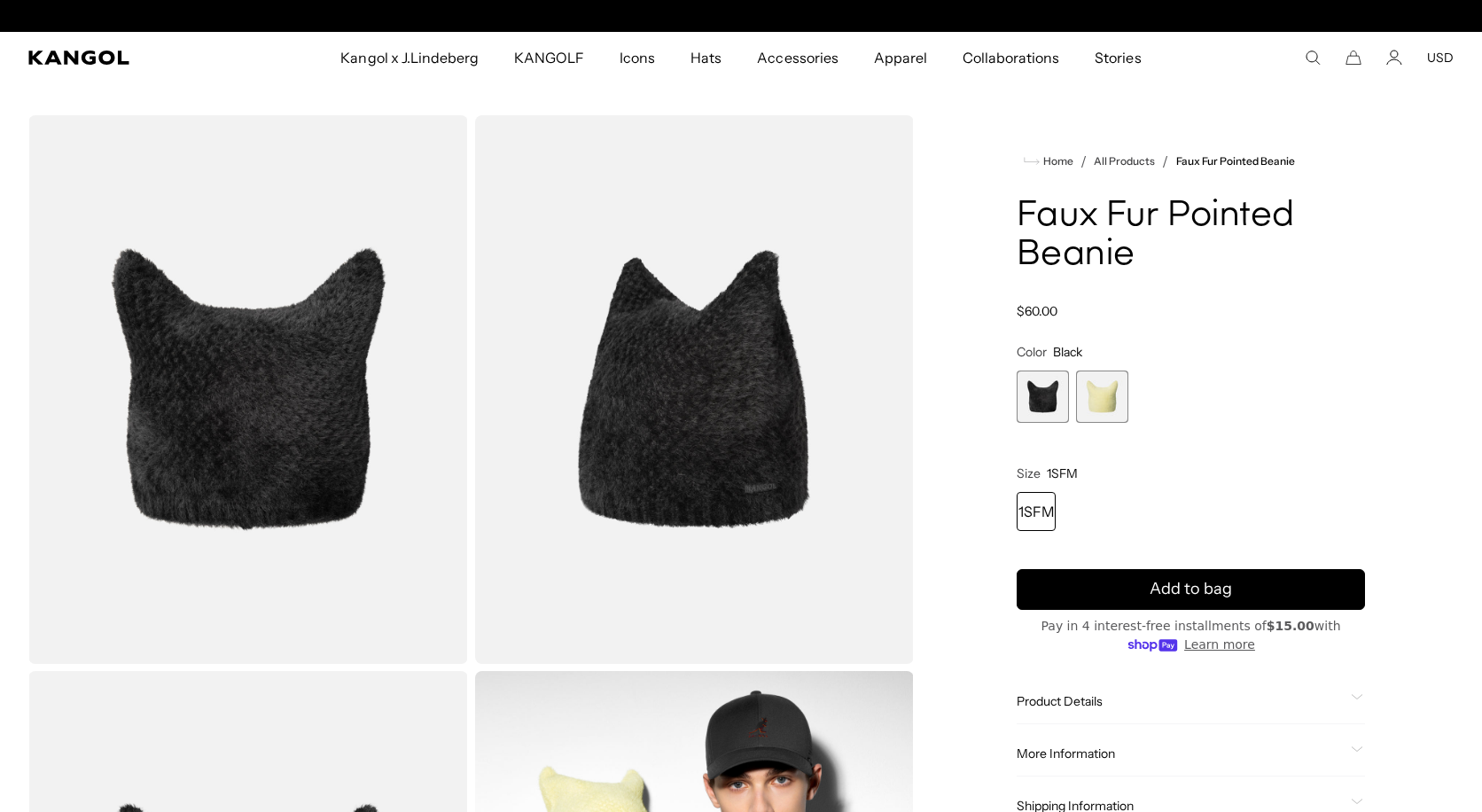
click at [1088, 399] on span "2 of 2" at bounding box center [1102, 396] width 52 height 52
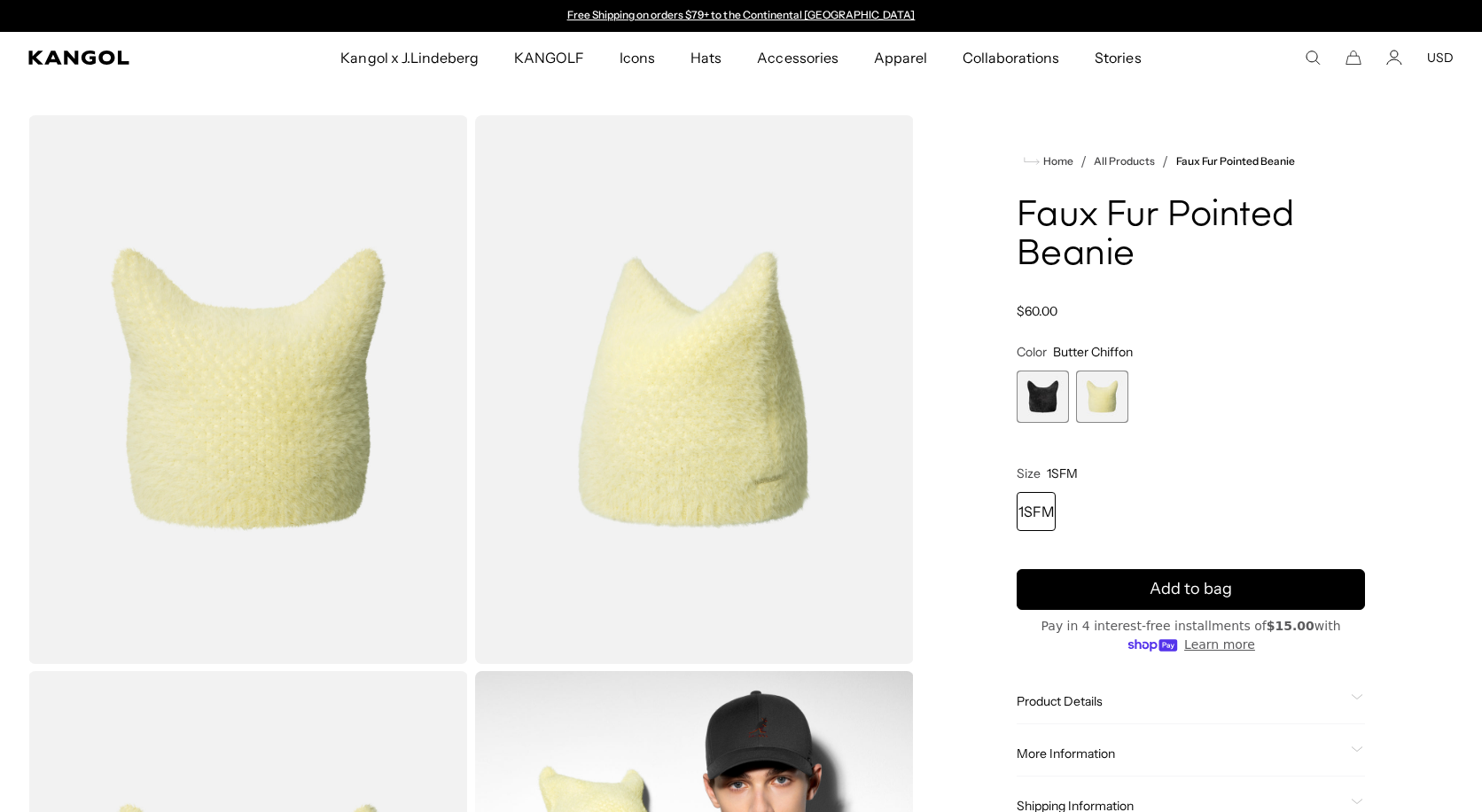
scroll to position [0, 365]
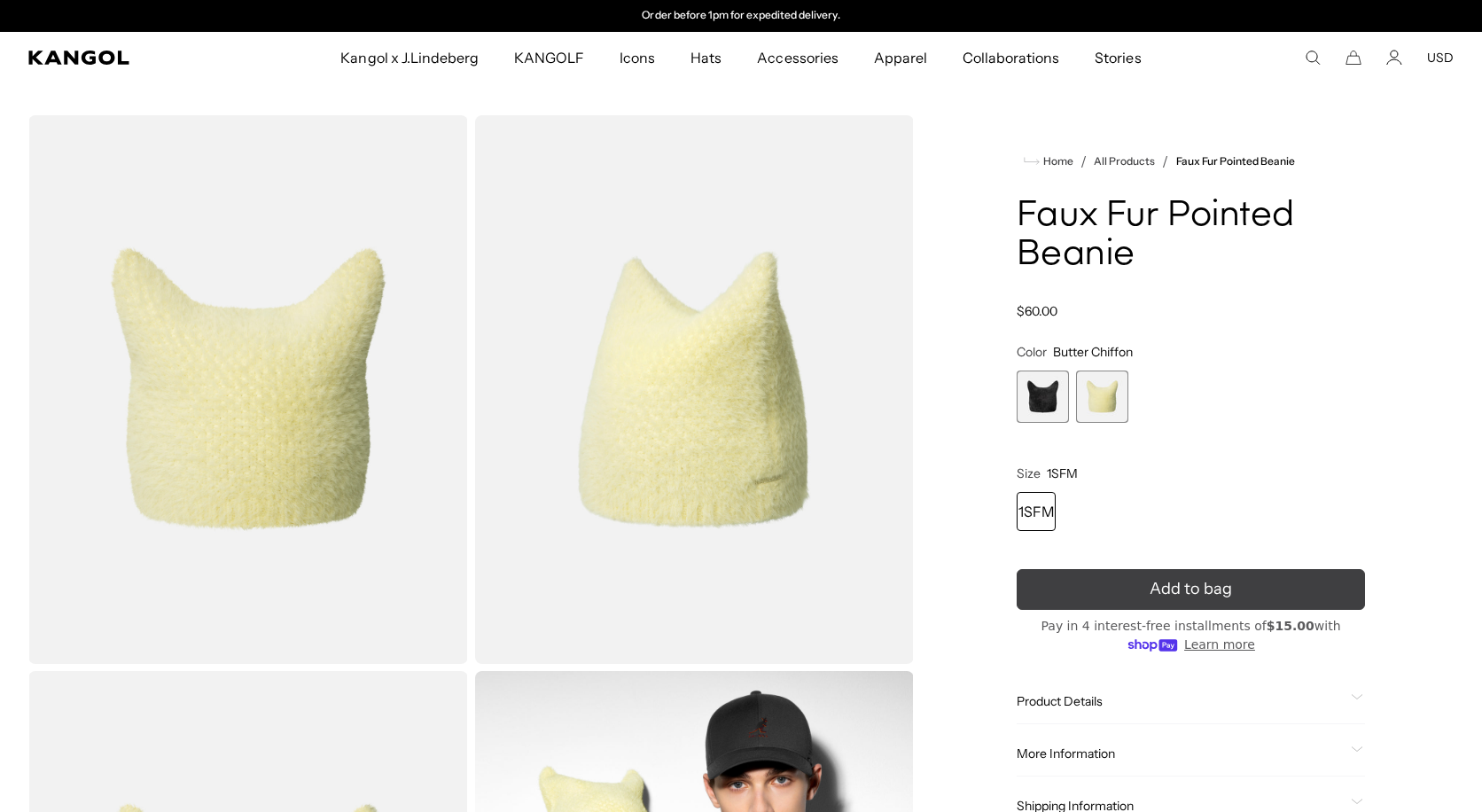
click at [1167, 591] on span "Add to bag" at bounding box center [1191, 588] width 83 height 24
